Goal: Task Accomplishment & Management: Use online tool/utility

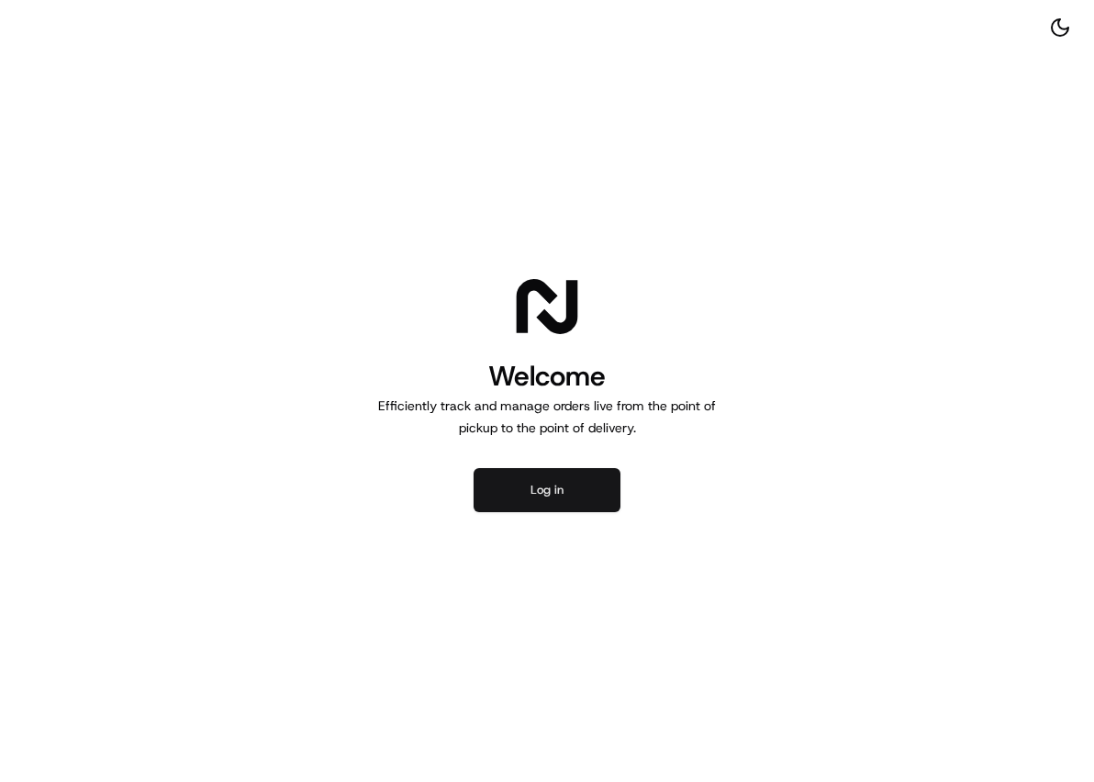
click at [547, 489] on button "Log in" at bounding box center [546, 490] width 147 height 44
